Goal: Information Seeking & Learning: Learn about a topic

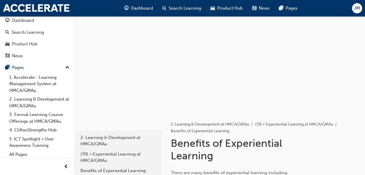
scroll to position [1, 0]
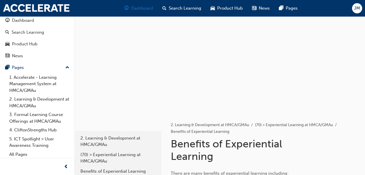
click at [140, 9] on span "Dashboard" at bounding box center [142, 8] width 22 height 7
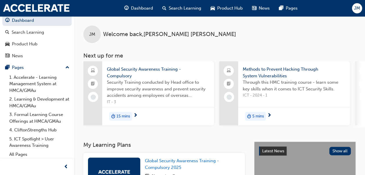
scroll to position [0, 0]
click at [267, 114] on span "next-icon" at bounding box center [269, 115] width 4 height 5
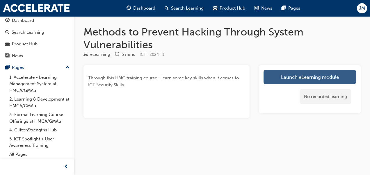
click at [294, 83] on link "Launch eLearning module" at bounding box center [309, 77] width 92 height 15
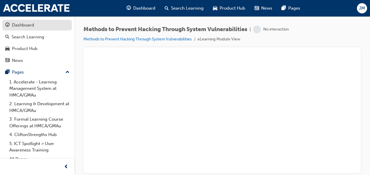
click at [36, 25] on div "Dashboard" at bounding box center [37, 25] width 64 height 7
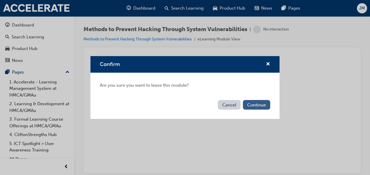
click at [258, 106] on button "Continue" at bounding box center [256, 105] width 27 height 10
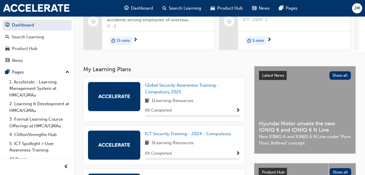
scroll to position [105, 0]
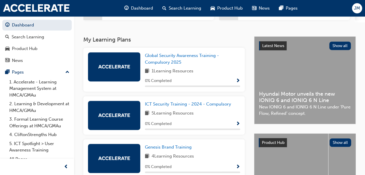
click at [221, 73] on div "1 Learning Resources" at bounding box center [192, 71] width 95 height 7
click at [238, 83] on span "Show Progress" at bounding box center [238, 80] width 4 height 5
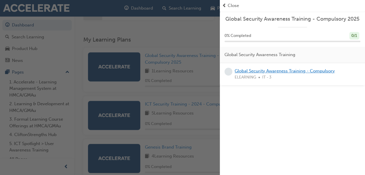
click at [252, 70] on link "Global Security Awareness Training - Compulsory" at bounding box center [285, 70] width 100 height 5
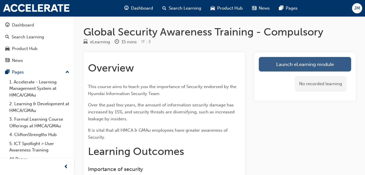
click at [276, 67] on link "Launch eLearning module" at bounding box center [305, 64] width 92 height 15
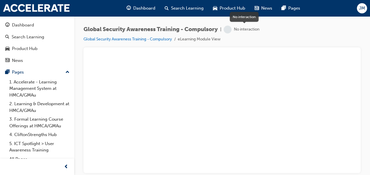
click at [237, 29] on div "No interaction" at bounding box center [247, 30] width 26 height 6
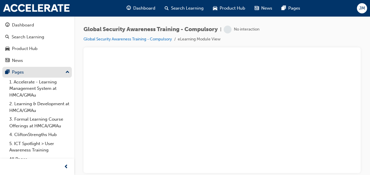
scroll to position [5, 0]
